Goal: Task Accomplishment & Management: Complete application form

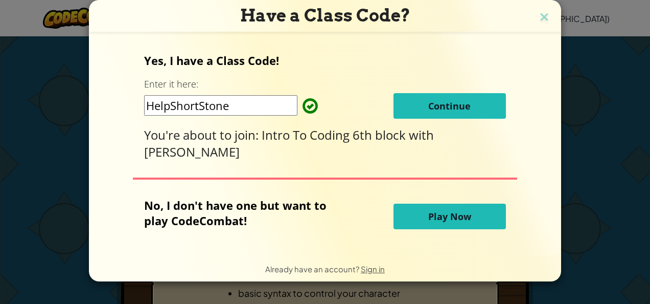
click at [280, 108] on input "HelpShortStone" at bounding box center [220, 105] width 153 height 20
type input "H"
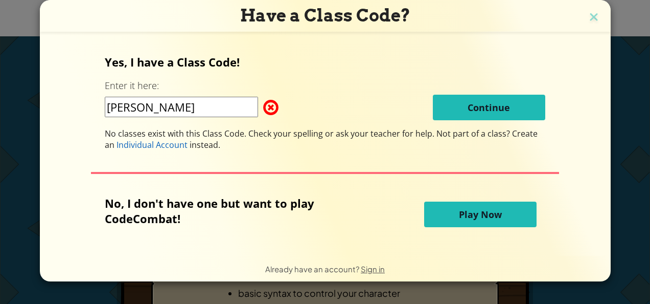
click at [231, 109] on input "Alan" at bounding box center [181, 107] width 153 height 20
type input "A"
